Goal: Information Seeking & Learning: Learn about a topic

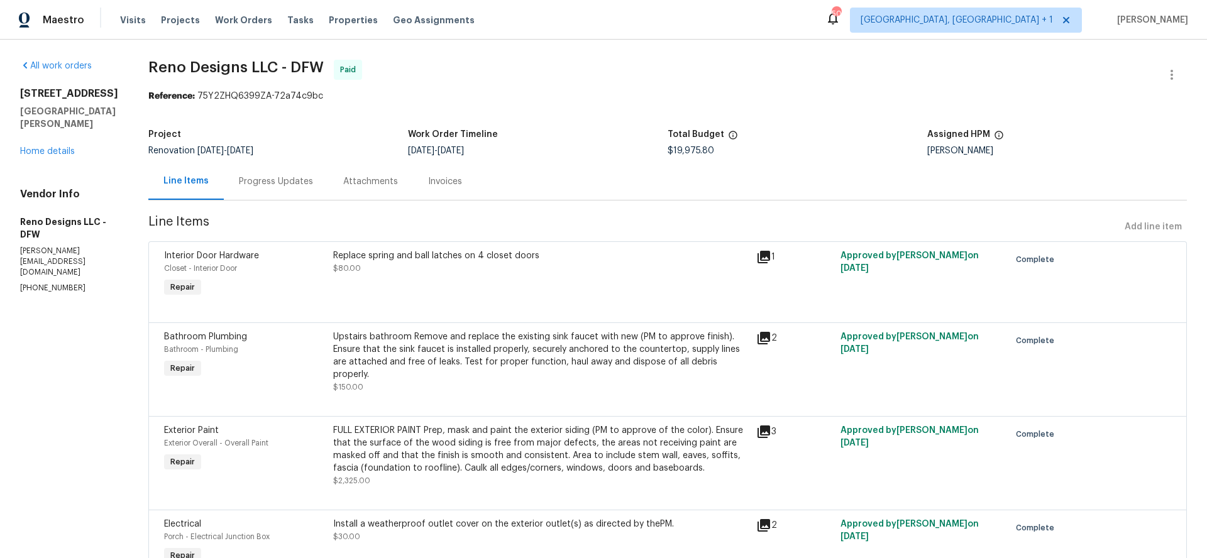
click at [191, 186] on div "Line Items" at bounding box center [186, 181] width 45 height 13
click at [62, 147] on link "Home details" at bounding box center [47, 151] width 55 height 9
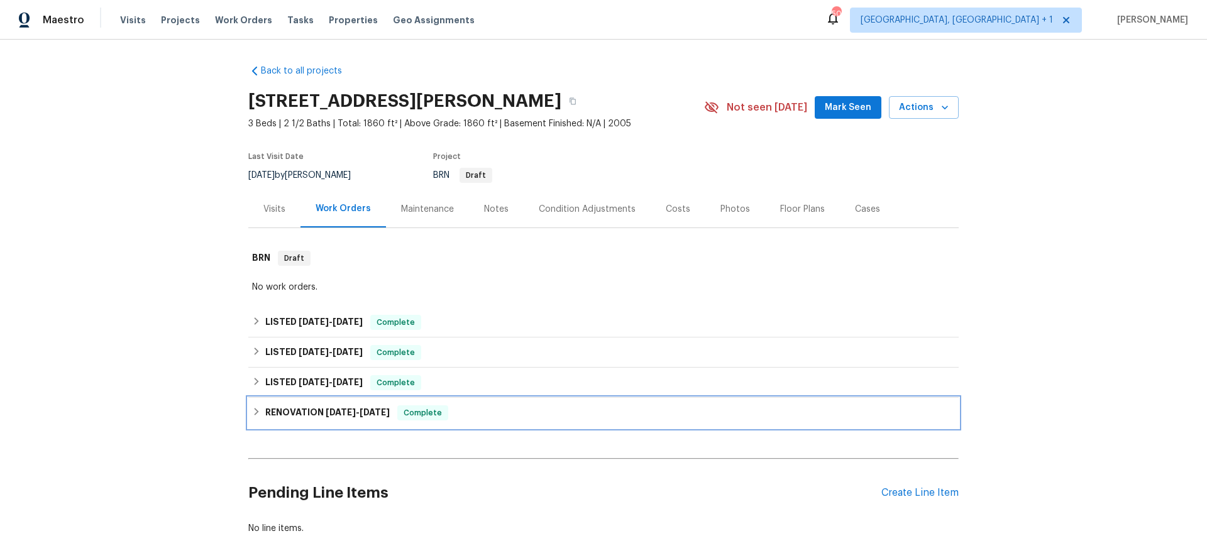
click at [369, 414] on span "[DATE]" at bounding box center [375, 412] width 30 height 9
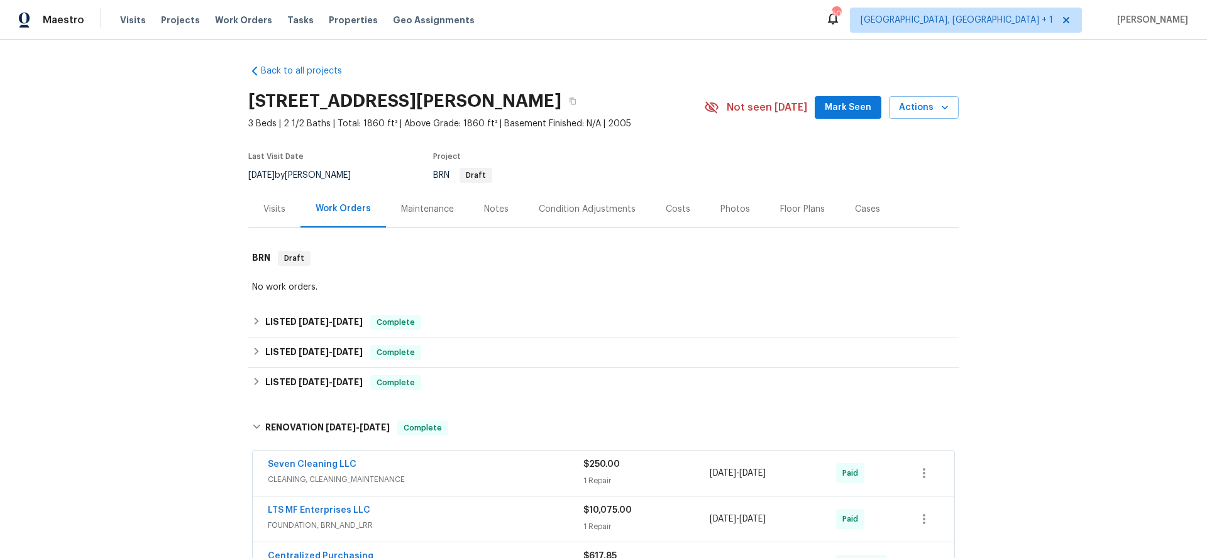
click at [440, 215] on div "Maintenance" at bounding box center [427, 209] width 53 height 13
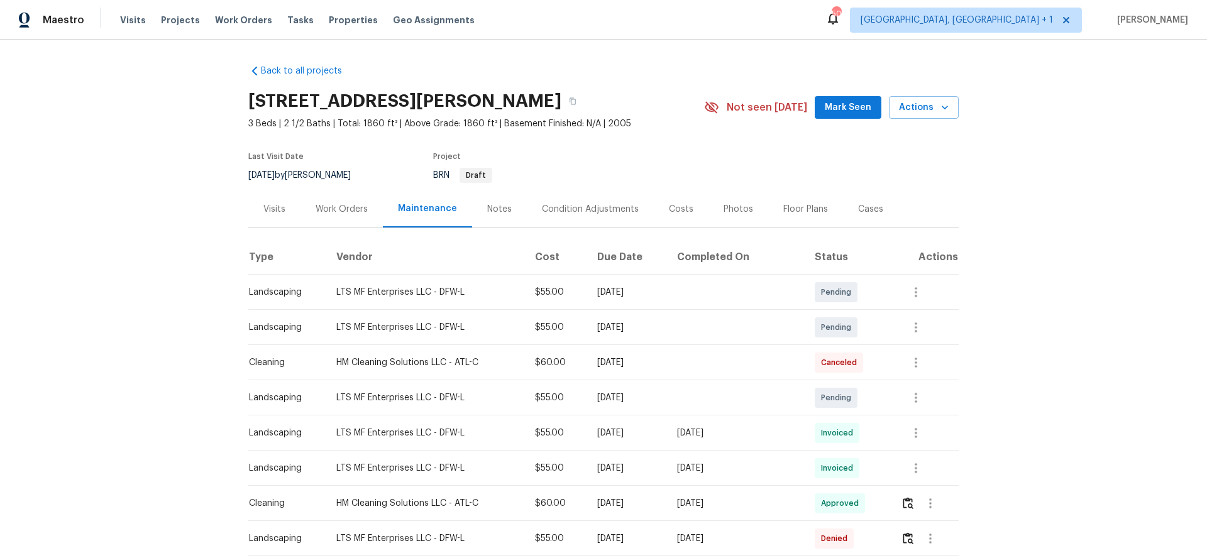
click at [670, 209] on div "Costs" at bounding box center [681, 209] width 25 height 13
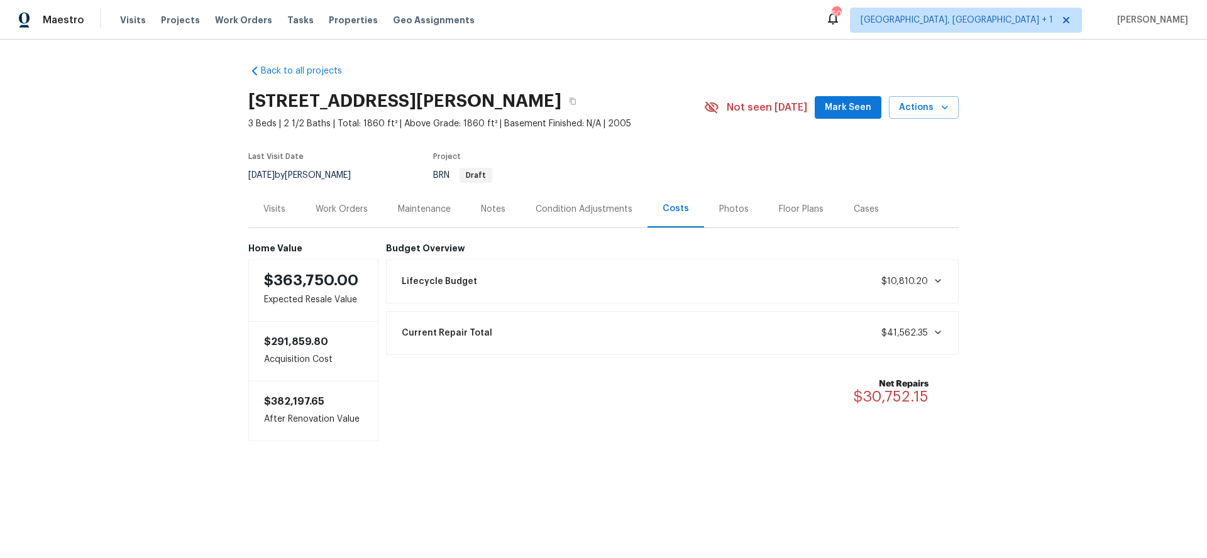
click at [348, 209] on div "Work Orders" at bounding box center [342, 209] width 52 height 13
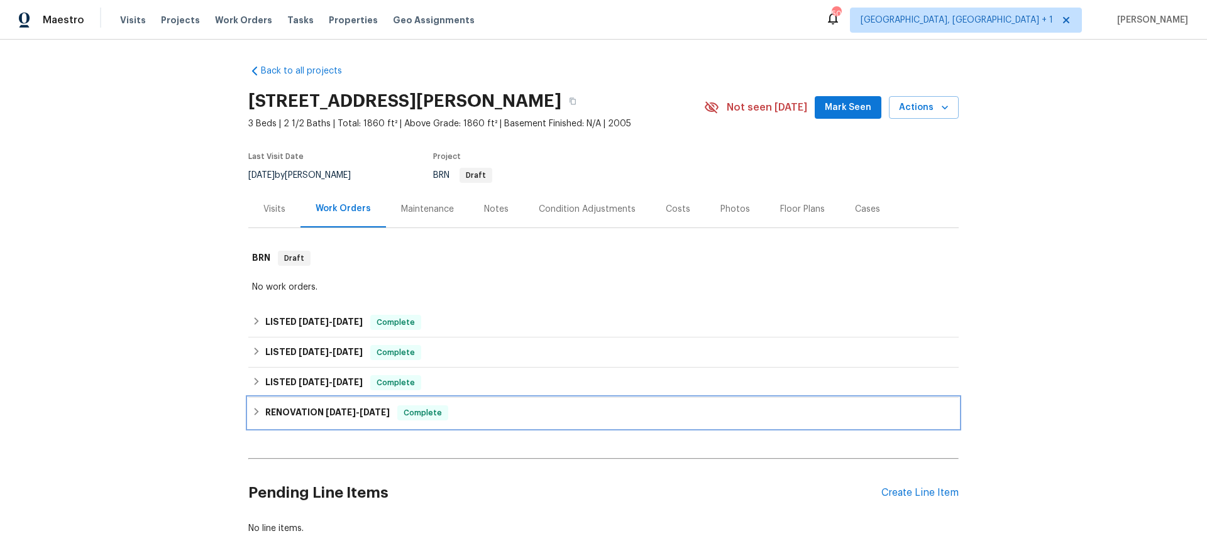
click at [364, 416] on span "4/29/25 - 6/13/25" at bounding box center [358, 412] width 64 height 9
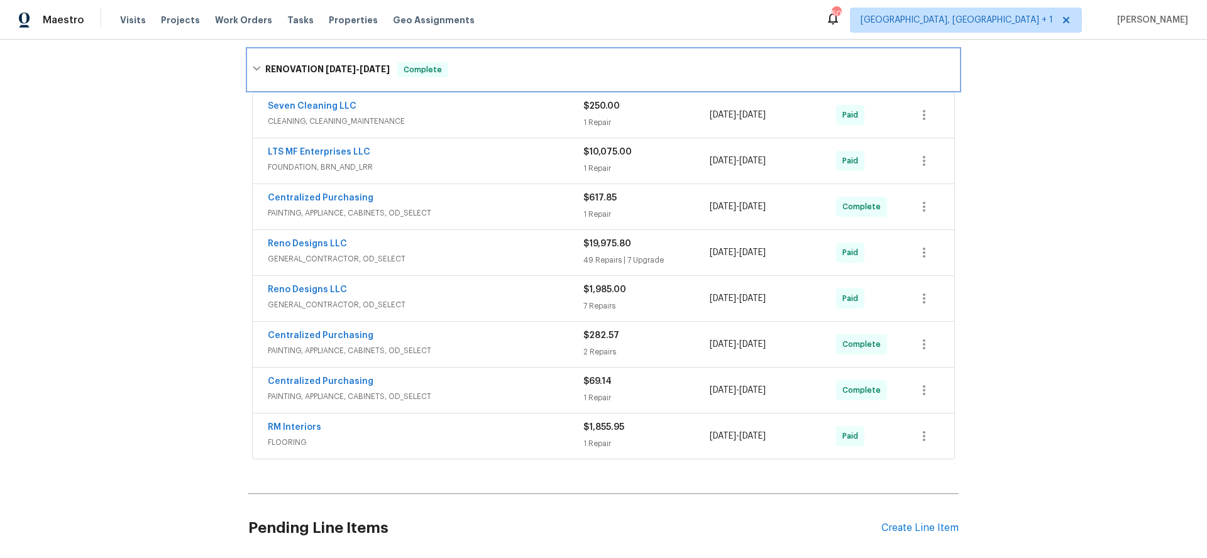
scroll to position [351, 0]
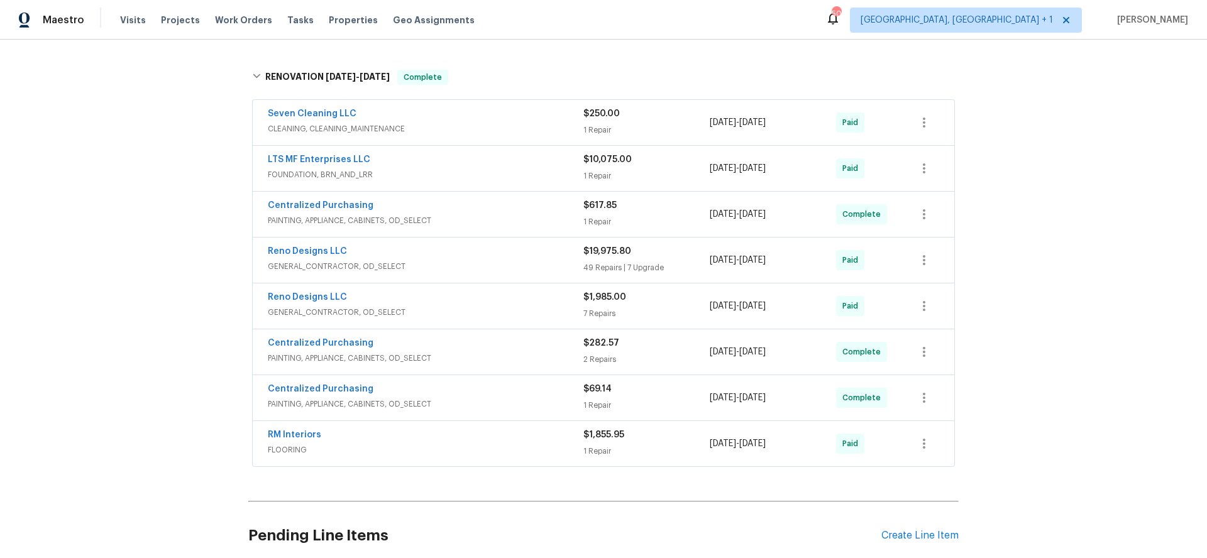
click at [379, 164] on div "LTS MF Enterprises LLC" at bounding box center [426, 160] width 316 height 15
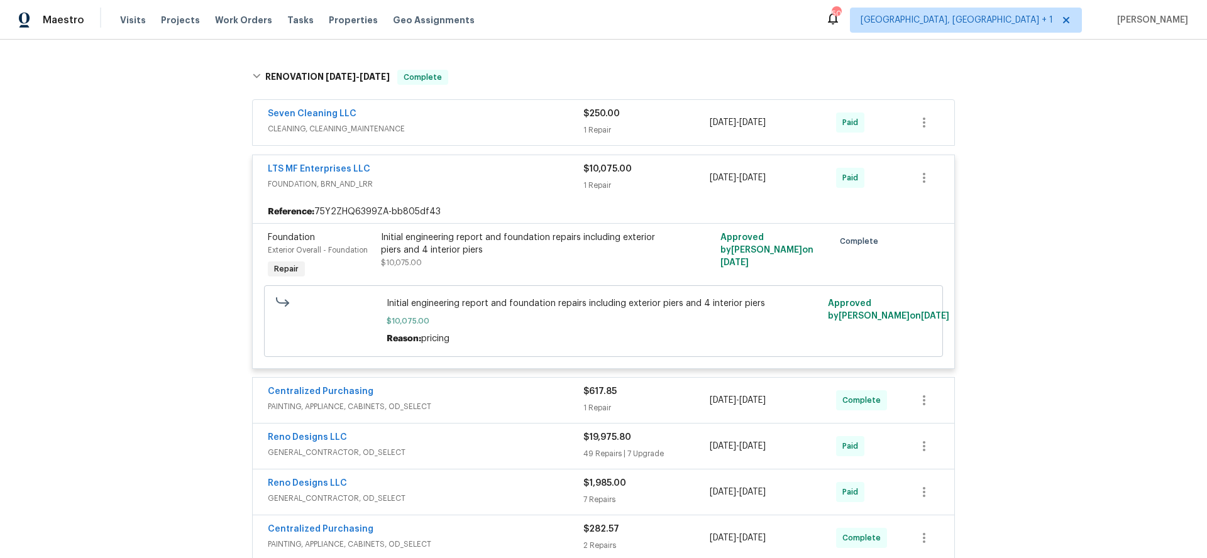
scroll to position [362, 0]
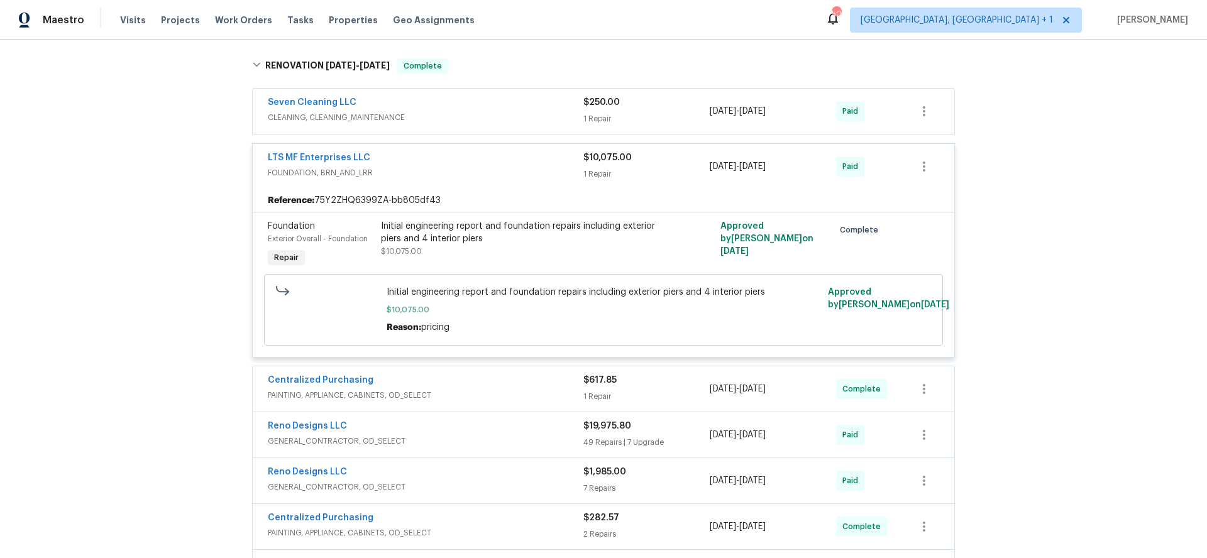
click at [518, 235] on div "Initial engineering report and foundation repairs including exterior piers and …" at bounding box center [518, 232] width 275 height 25
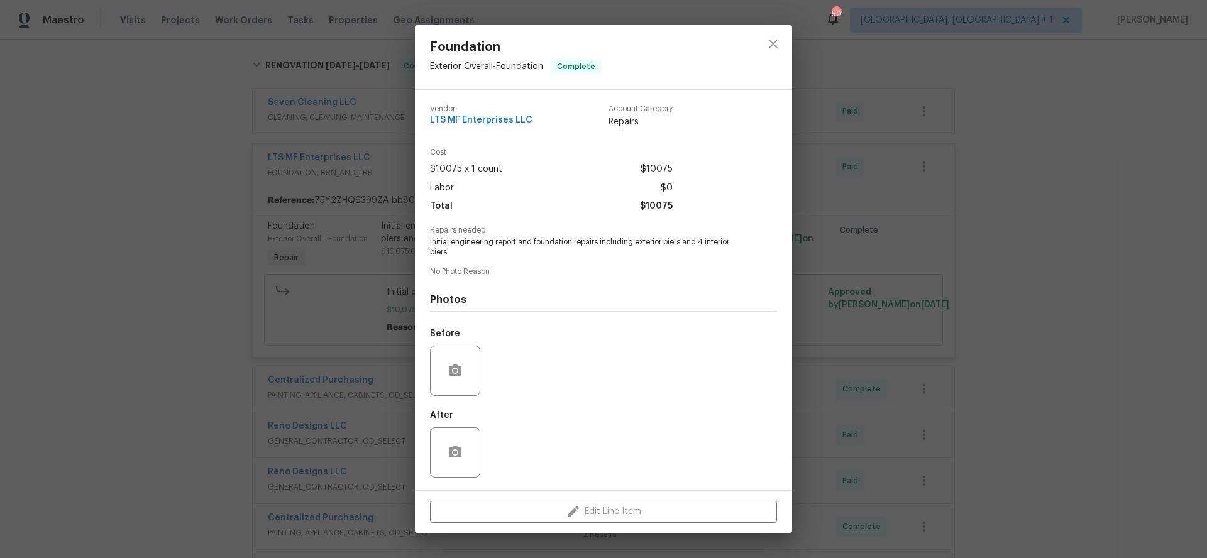
click at [361, 255] on div "Foundation Exterior Overall - Foundation Complete Vendor LTS MF Enterprises LLC…" at bounding box center [603, 279] width 1207 height 558
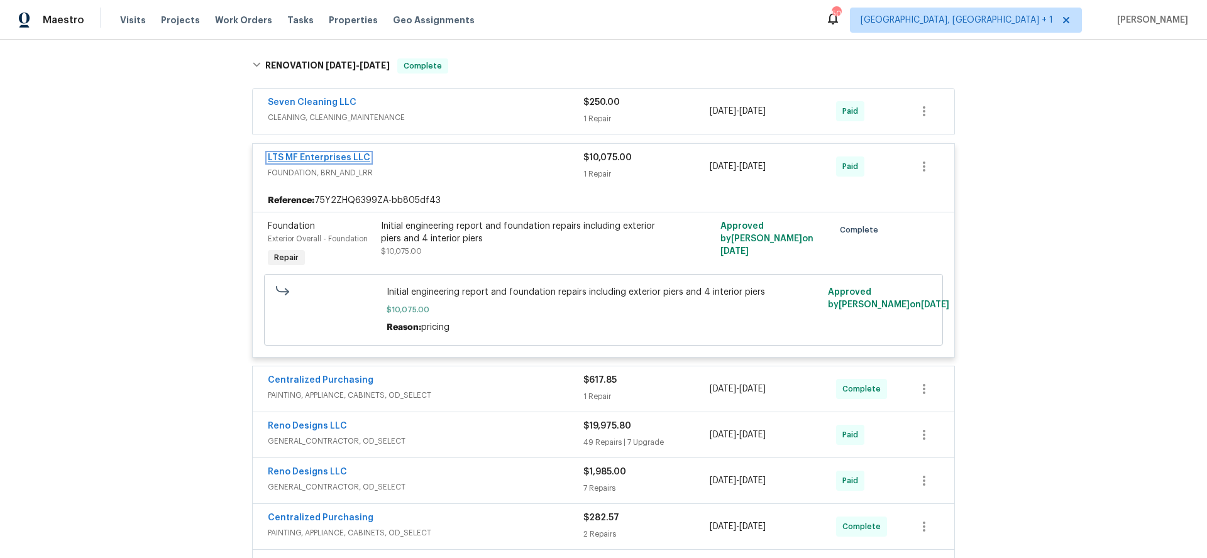
click at [339, 159] on link "LTS MF Enterprises LLC" at bounding box center [319, 157] width 103 height 9
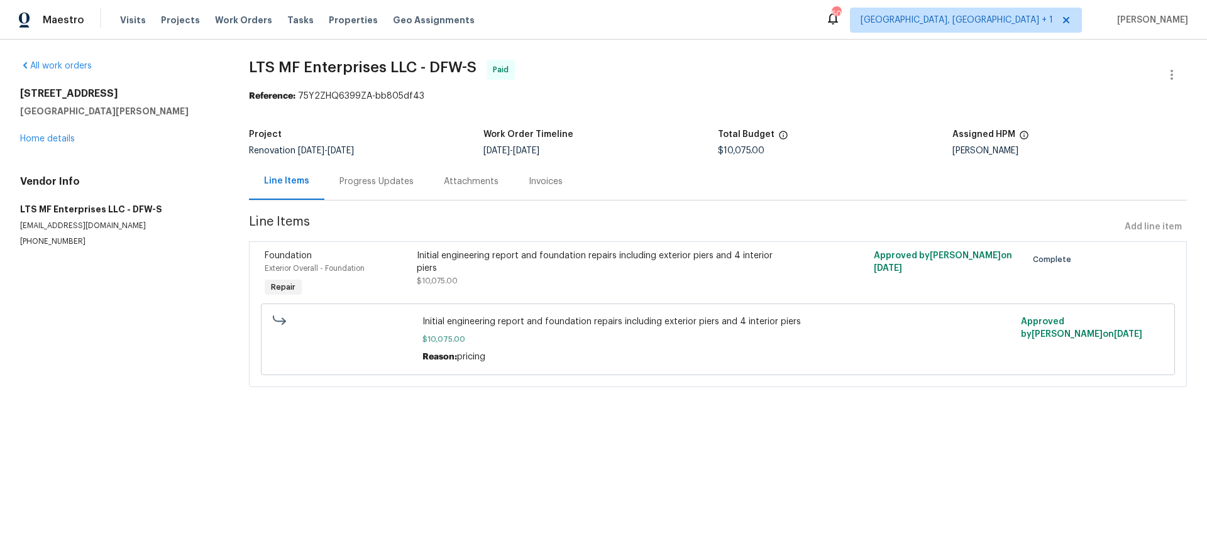
click at [377, 184] on div "Progress Updates" at bounding box center [377, 181] width 74 height 13
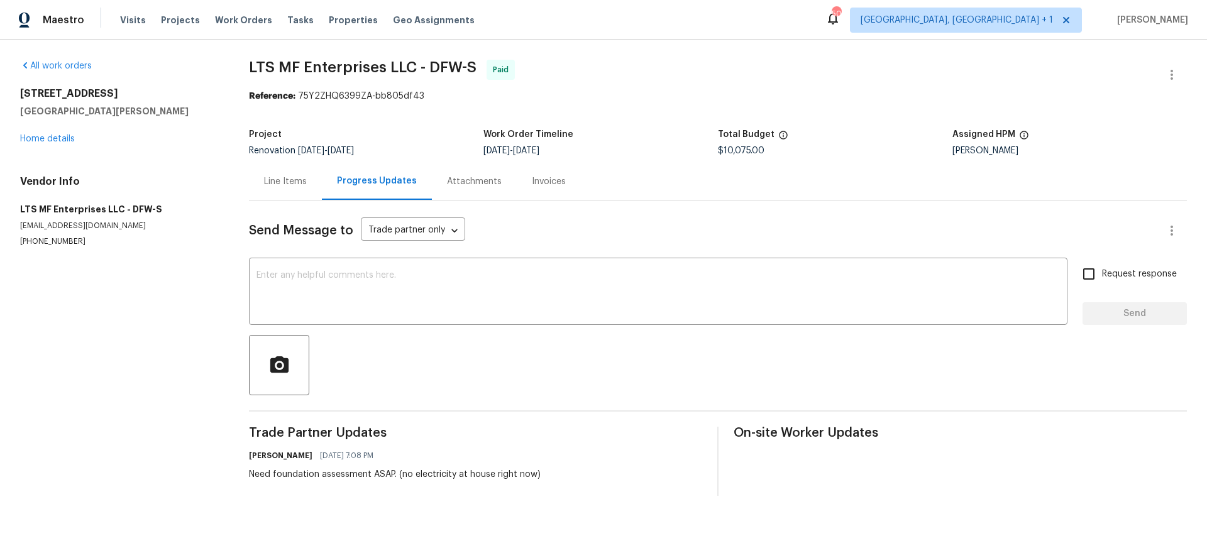
click at [536, 186] on div "Invoices" at bounding box center [549, 181] width 34 height 13
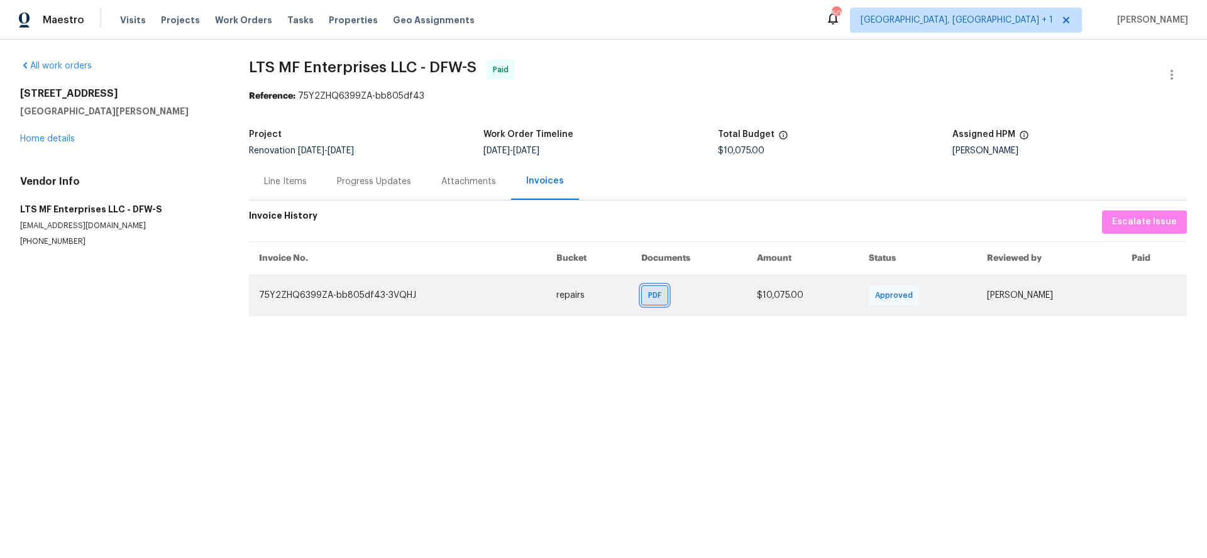
click at [641, 294] on div "PDF" at bounding box center [654, 295] width 27 height 20
